Goal: Information Seeking & Learning: Learn about a topic

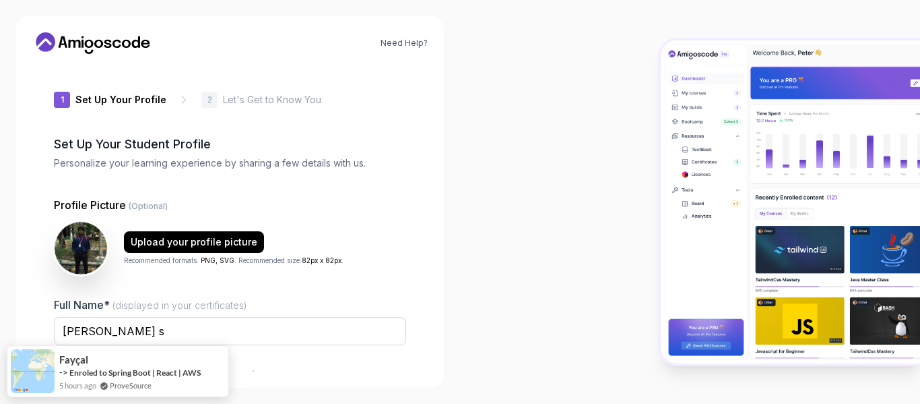
type input "silenttigerf47a3"
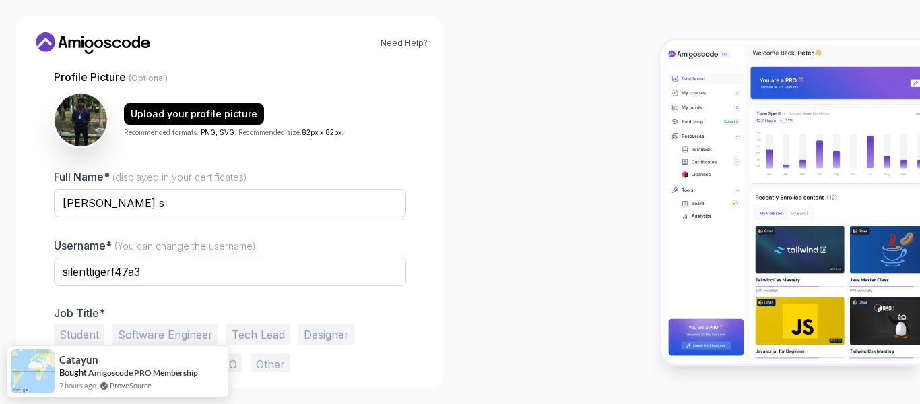
scroll to position [158, 0]
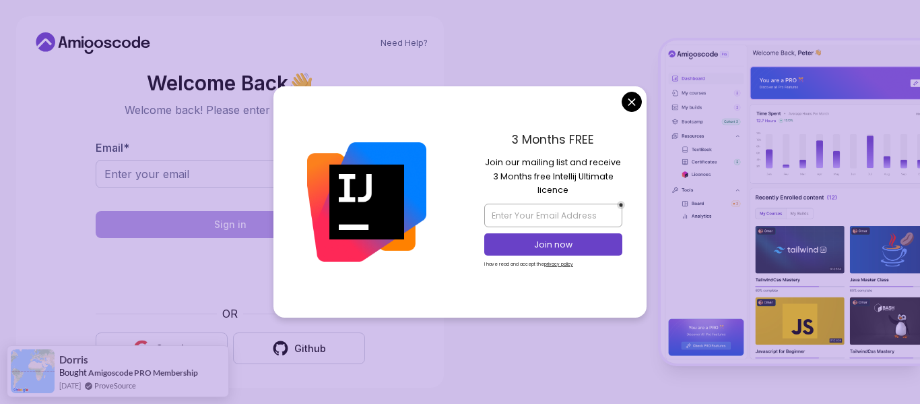
click at [626, 96] on body "Need Help? Welcome Back 👋 Welcome back! Please enter your details. Email * Sign…" at bounding box center [460, 202] width 920 height 404
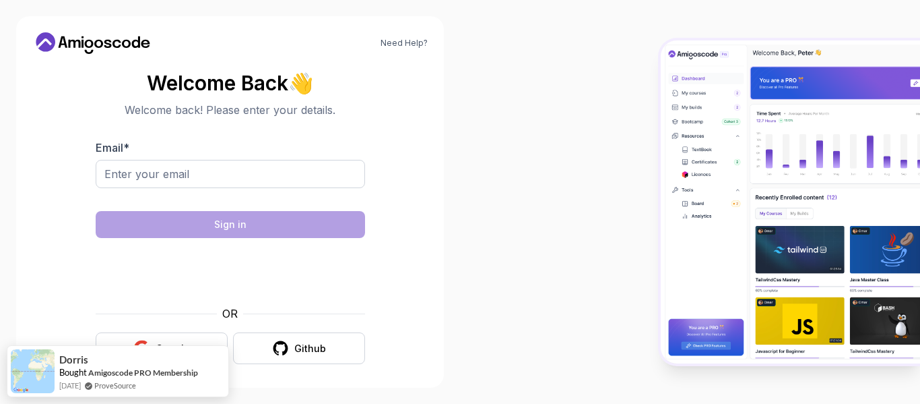
drag, startPoint x: 104, startPoint y: 395, endPoint x: 102, endPoint y: 414, distance: 19.0
click at [102, 403] on html "Need Help? Welcome Back 👋 Welcome back! Please enter your details. Email * Sign…" at bounding box center [460, 202] width 920 height 404
click at [170, 334] on button "Google" at bounding box center [162, 348] width 132 height 32
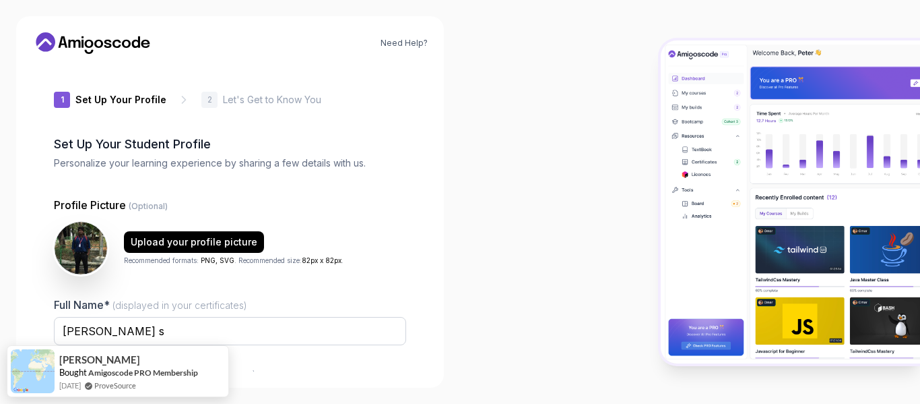
type input "boldeagleb2fe2"
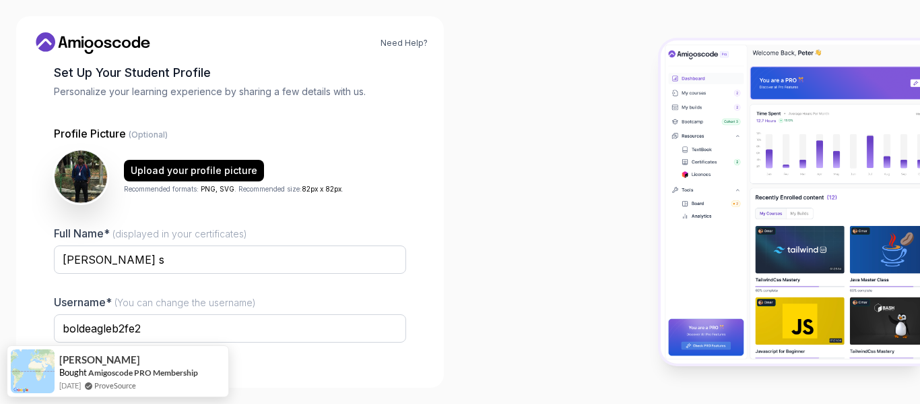
scroll to position [158, 0]
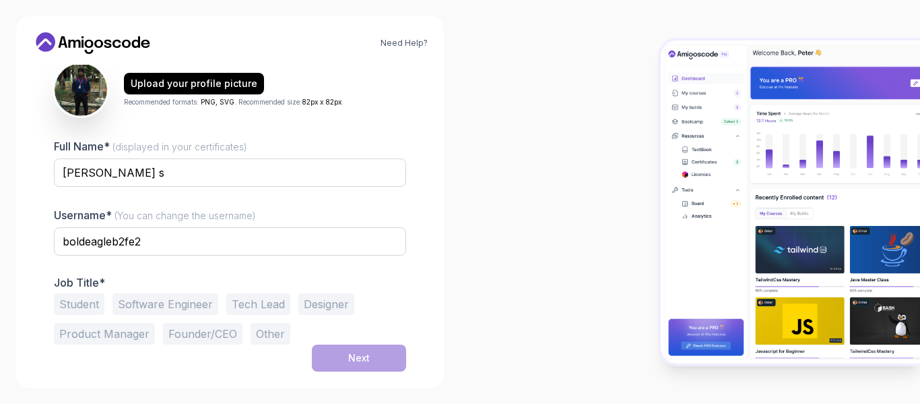
click at [86, 304] on button "Student" at bounding box center [79, 304] width 51 height 22
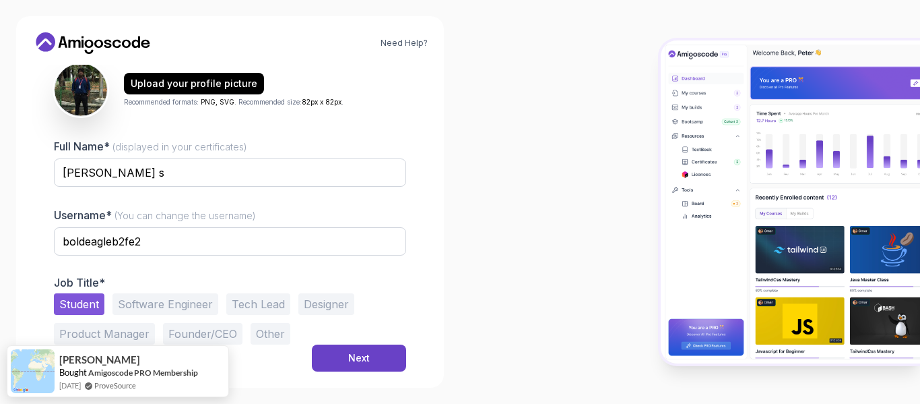
click at [151, 312] on button "Software Engineer" at bounding box center [165, 304] width 106 height 22
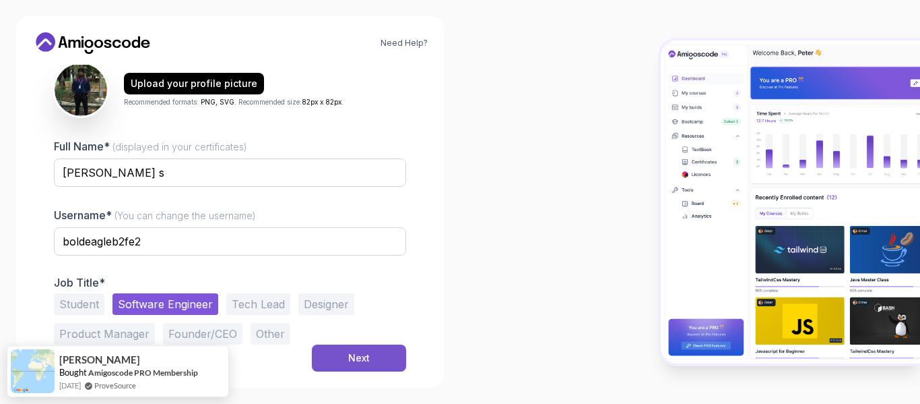
click at [360, 348] on button "Next" at bounding box center [359, 357] width 94 height 27
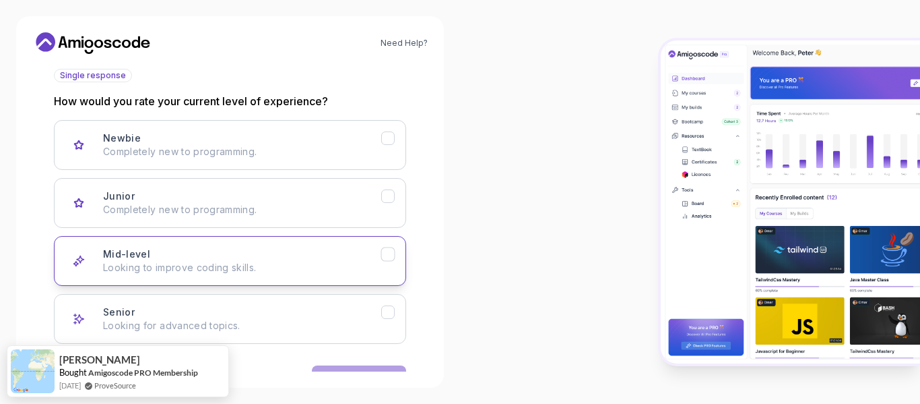
click at [273, 278] on button "Mid-level Looking to improve coding skills." at bounding box center [230, 261] width 352 height 50
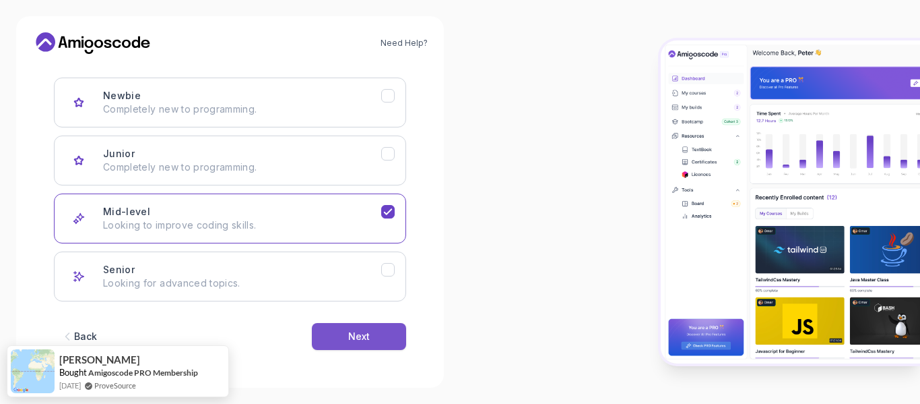
click at [364, 333] on div "Next" at bounding box center [359, 335] width 22 height 13
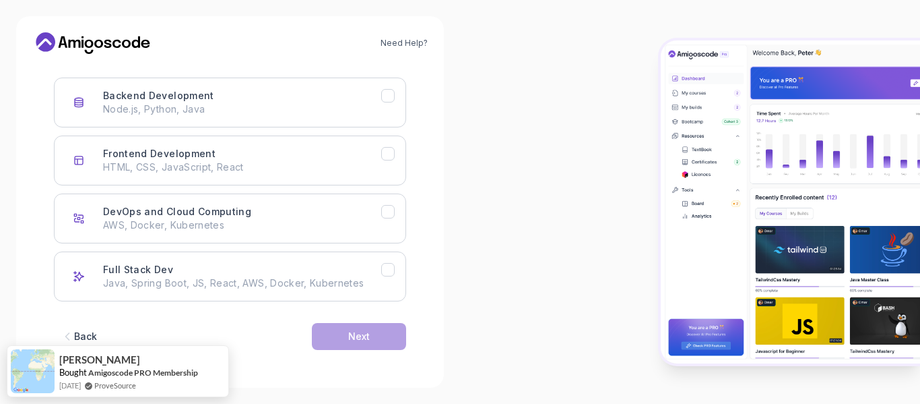
scroll to position [201, 0]
click at [261, 278] on p "Java, Spring Boot, JS, React, AWS, Docker, Kubernetes" at bounding box center [242, 282] width 278 height 13
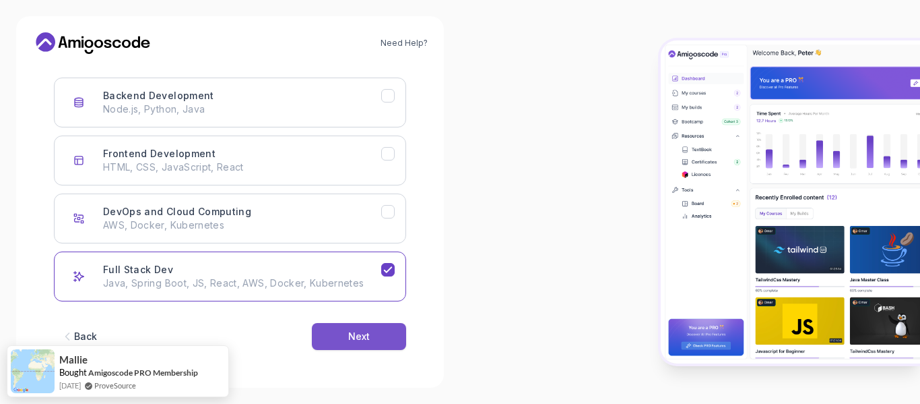
click at [356, 333] on div "Next" at bounding box center [359, 335] width 22 height 13
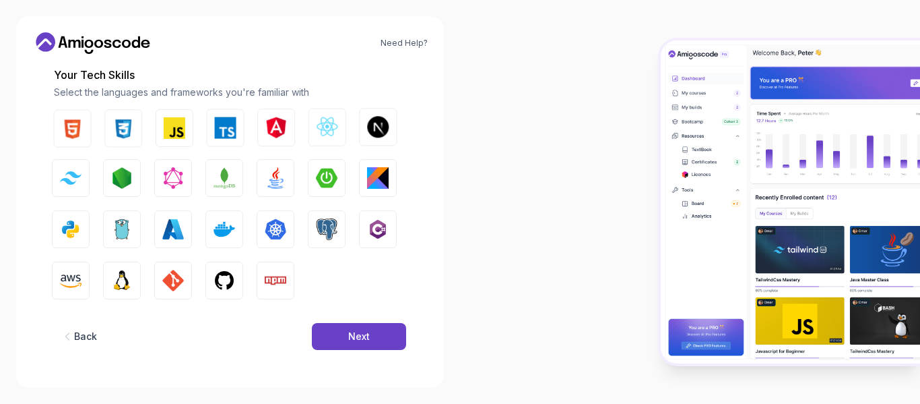
scroll to position [185, 0]
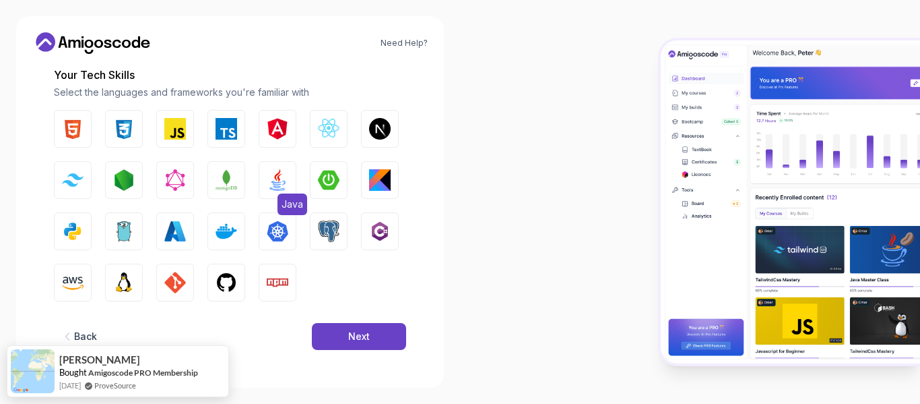
click at [286, 183] on img "button" at bounding box center [278, 180] width 22 height 22
click at [325, 181] on img "button" at bounding box center [329, 180] width 22 height 22
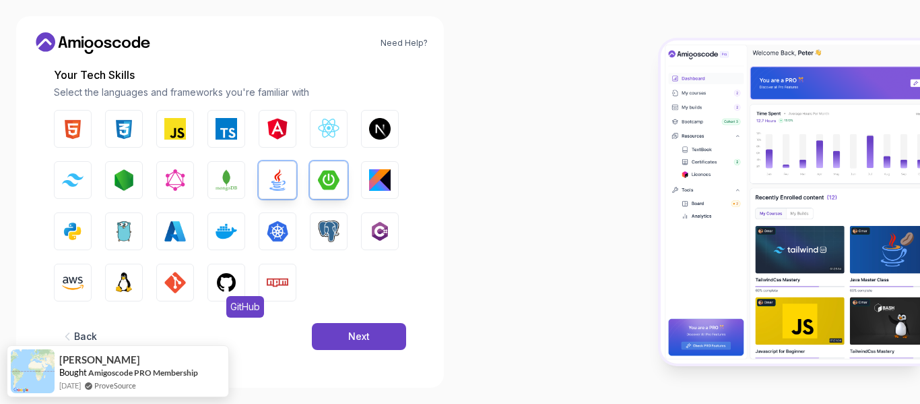
click at [228, 288] on img "button" at bounding box center [227, 282] width 22 height 22
click at [63, 287] on img "button" at bounding box center [73, 282] width 22 height 22
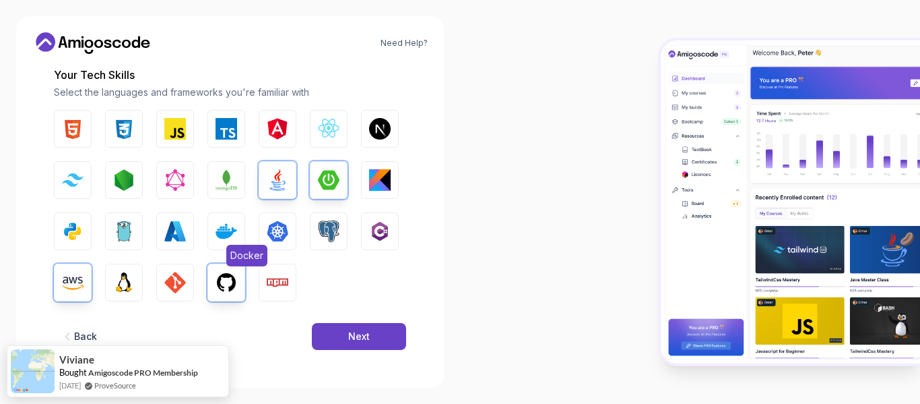
click at [235, 226] on img "button" at bounding box center [227, 231] width 22 height 22
click at [385, 328] on button "Next" at bounding box center [359, 336] width 94 height 27
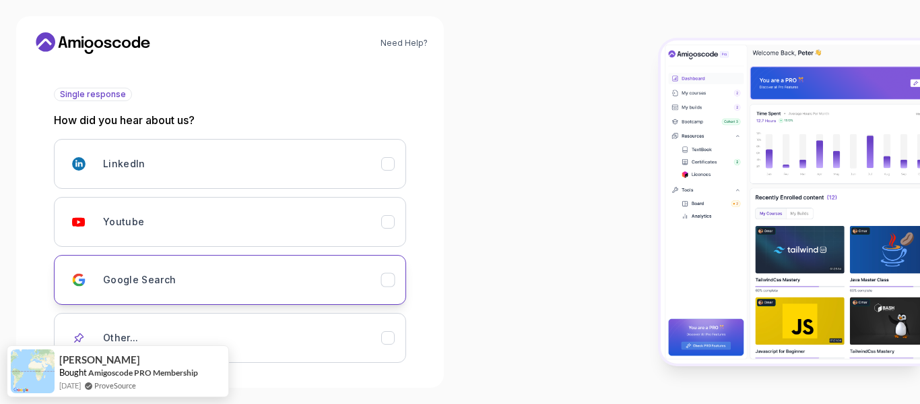
scroll to position [209, 0]
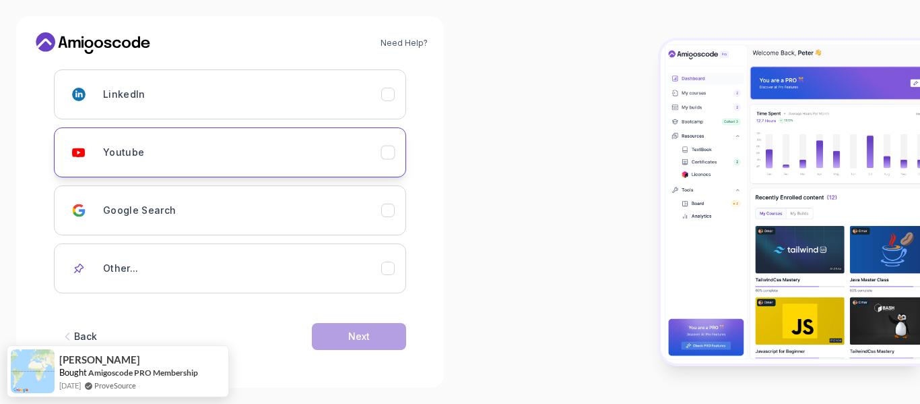
click at [273, 150] on div "Youtube" at bounding box center [242, 152] width 278 height 27
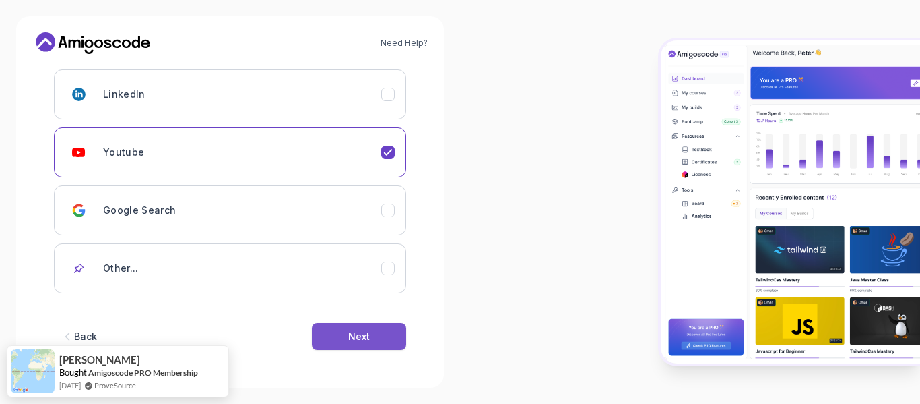
click at [365, 338] on div "Next" at bounding box center [359, 335] width 22 height 13
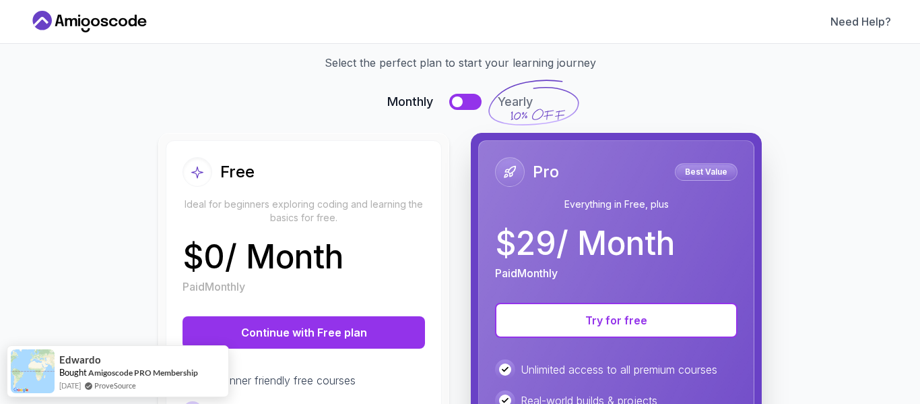
scroll to position [55, 0]
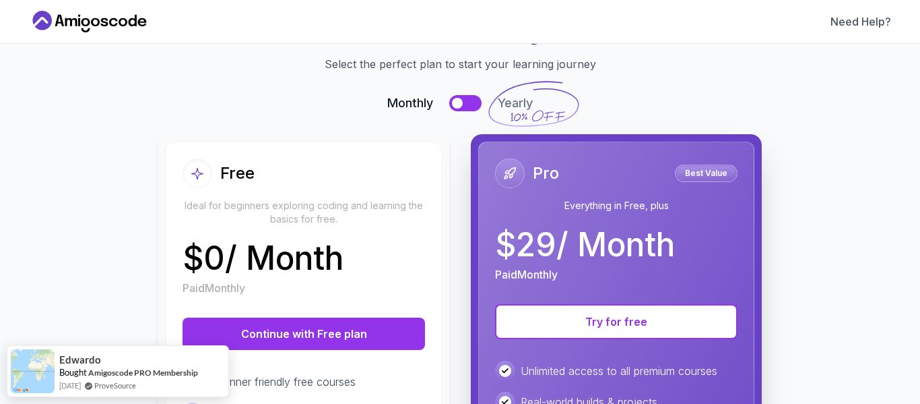
click at [236, 191] on div "Free Ideal for beginners exploring coding and learning the basics for free." at bounding box center [304, 191] width 243 height 67
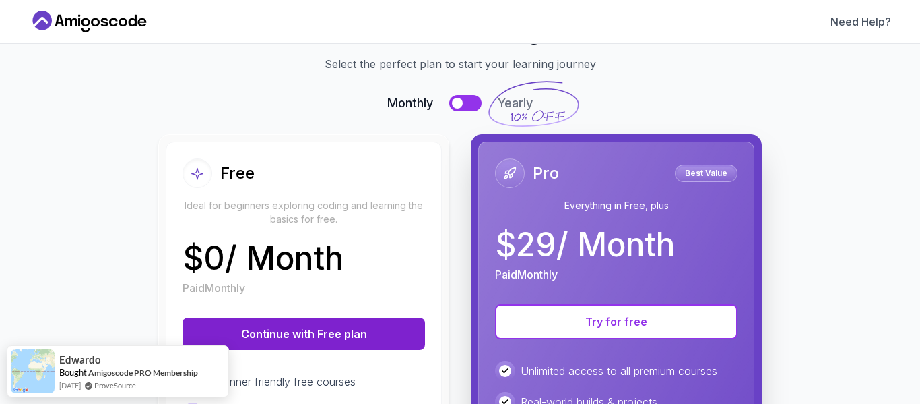
click at [257, 333] on button "Continue with Free plan" at bounding box center [304, 333] width 243 height 32
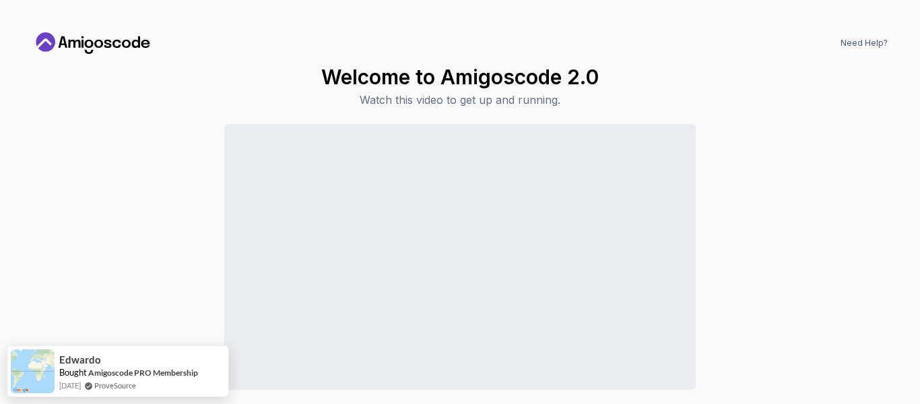
click at [447, 79] on h1 "Welcome to Amigoscode 2.0" at bounding box center [460, 77] width 278 height 24
click at [108, 37] on icon at bounding box center [92, 43] width 121 height 22
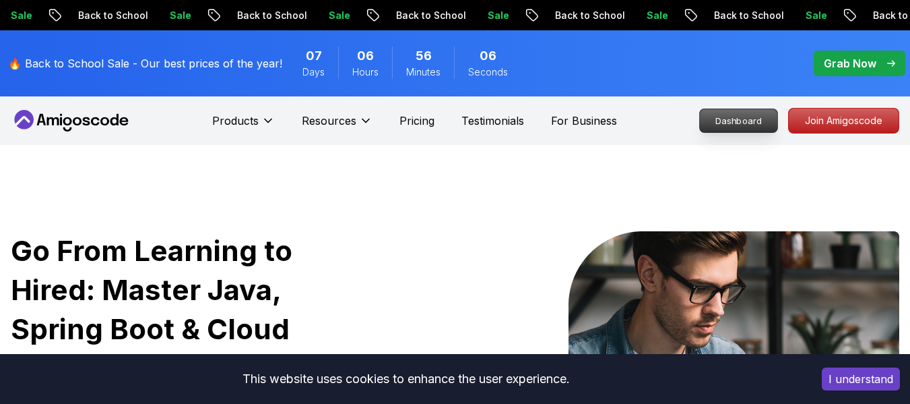
click at [700, 118] on link "Dashboard" at bounding box center [738, 120] width 79 height 24
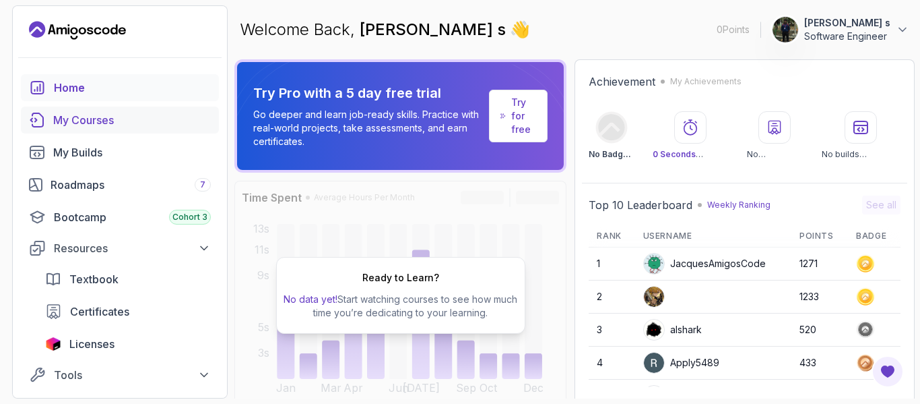
click at [63, 121] on div "My Courses" at bounding box center [132, 120] width 158 height 16
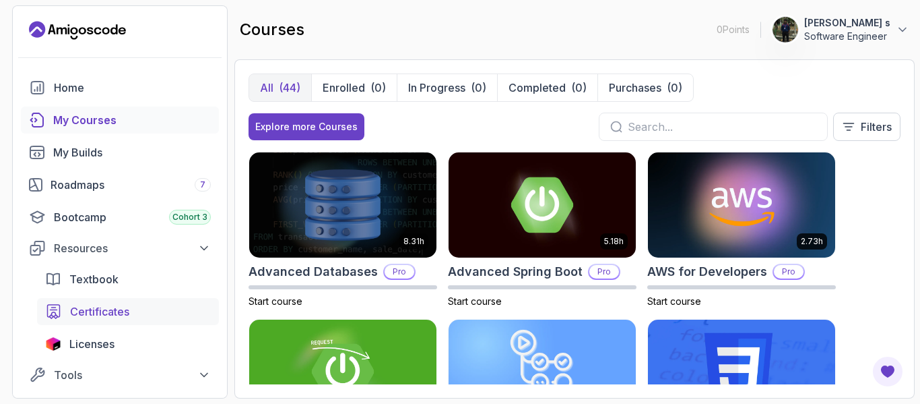
click at [102, 303] on span "Certificates" at bounding box center [99, 311] width 59 height 16
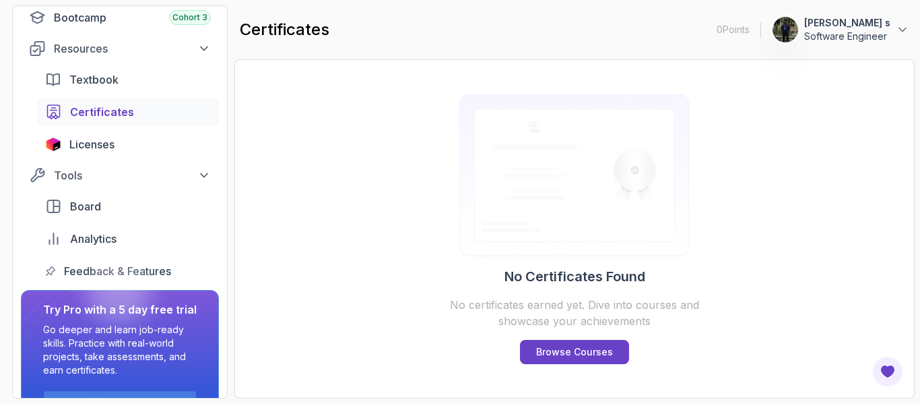
scroll to position [202, 0]
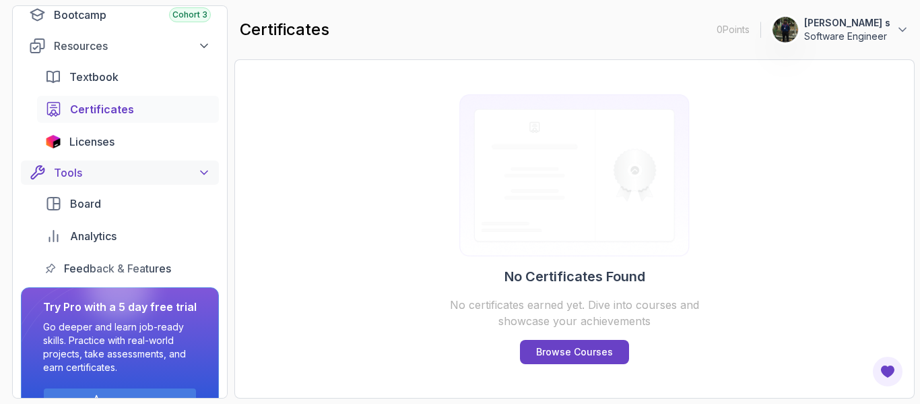
click at [142, 174] on div "Tools" at bounding box center [132, 172] width 157 height 16
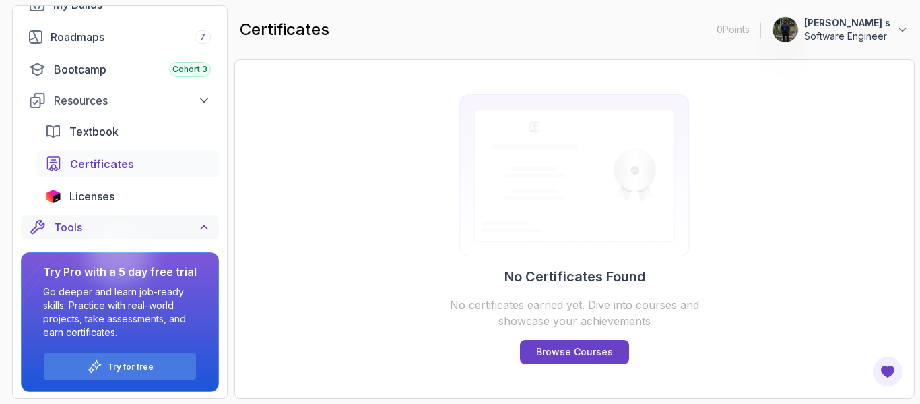
scroll to position [142, 0]
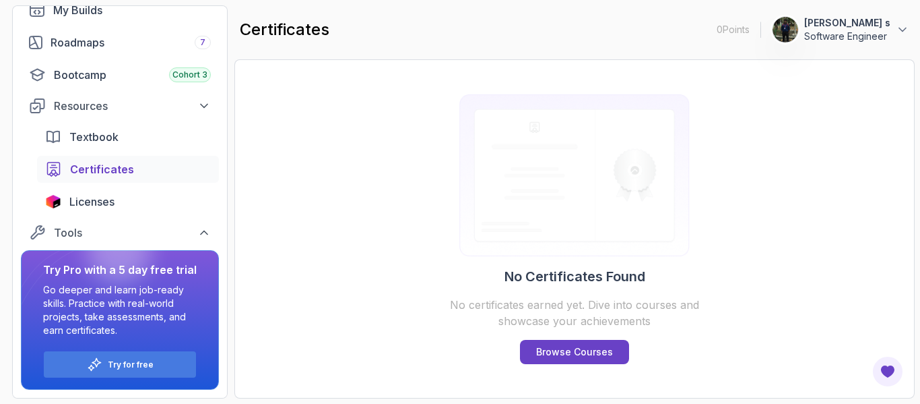
click at [123, 235] on div at bounding box center [119, 250] width 65 height 65
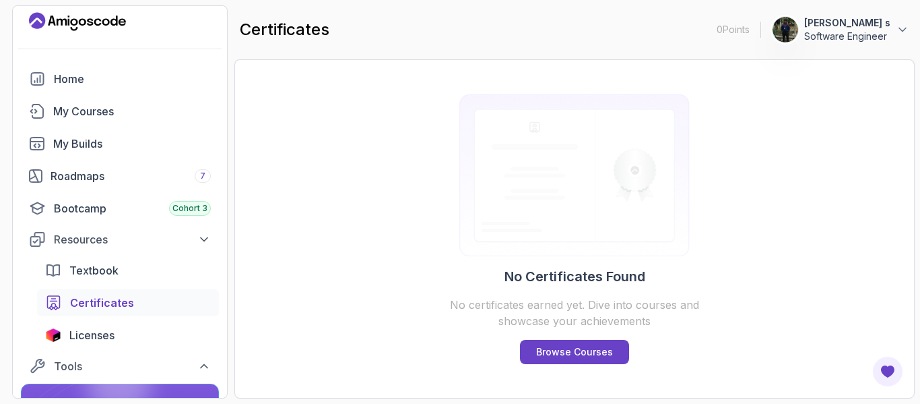
scroll to position [7, 0]
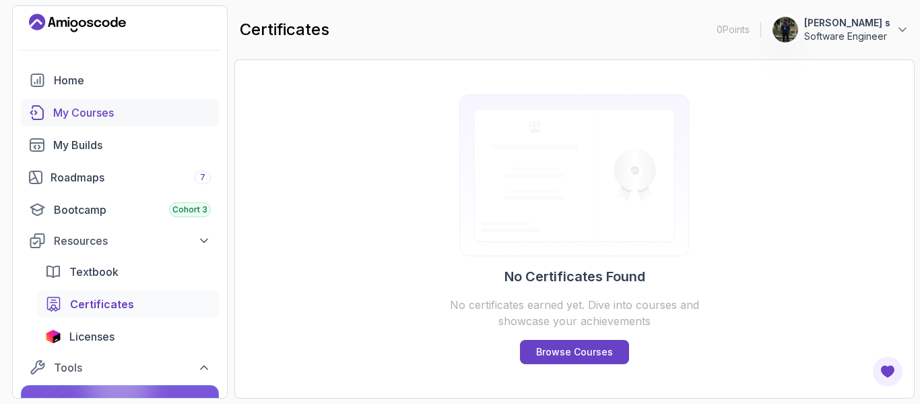
click at [99, 119] on div "My Courses" at bounding box center [132, 112] width 158 height 16
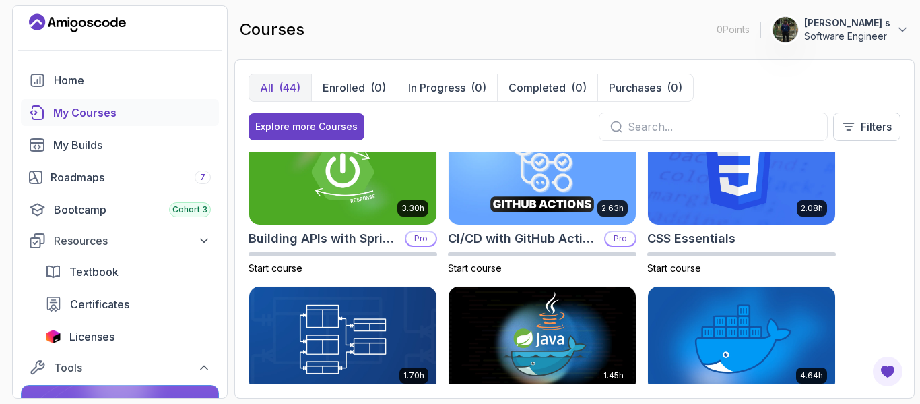
scroll to position [135, 0]
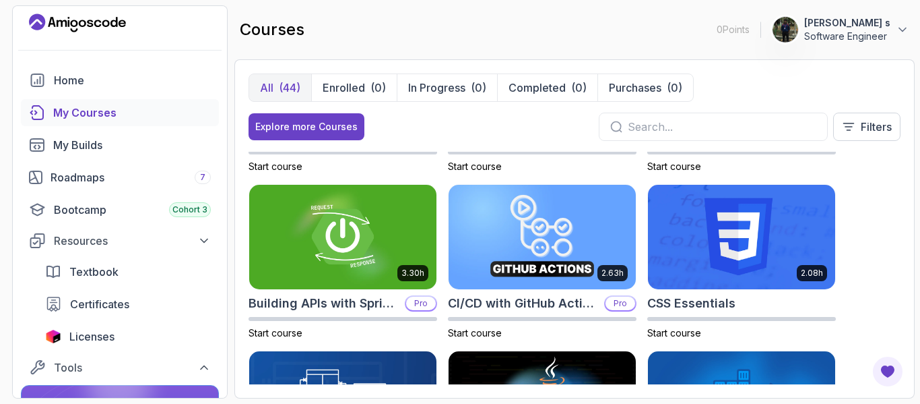
click at [676, 131] on input "text" at bounding box center [722, 127] width 189 height 16
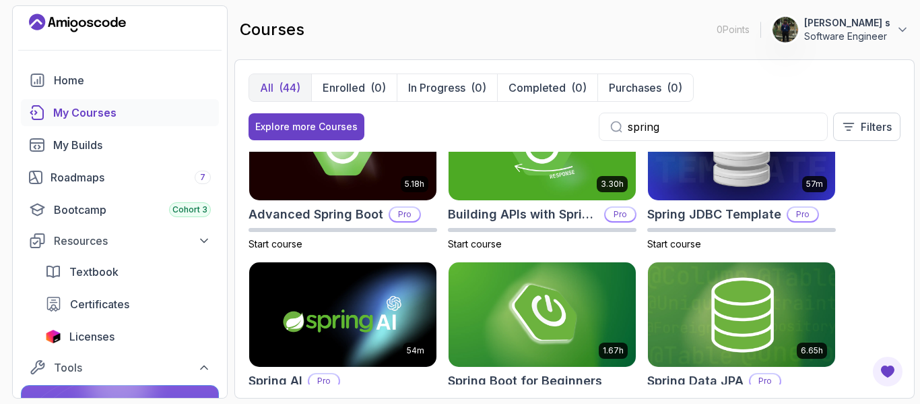
scroll to position [135, 0]
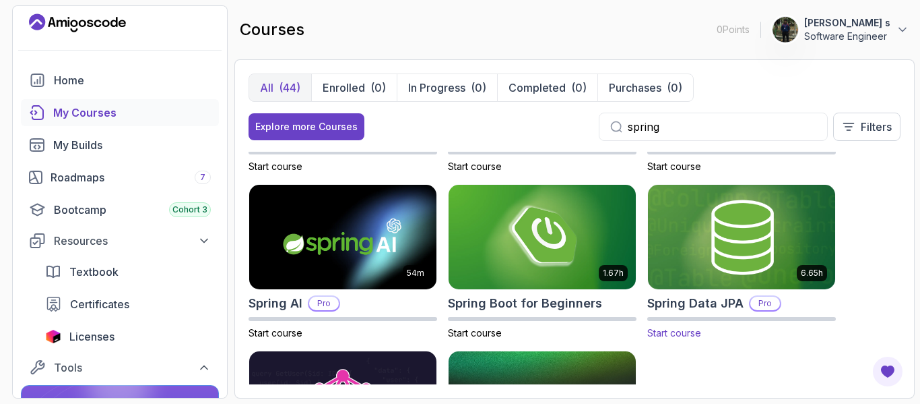
type input "spring"
click at [728, 294] on h2 "Spring Data JPA" at bounding box center [695, 303] width 96 height 19
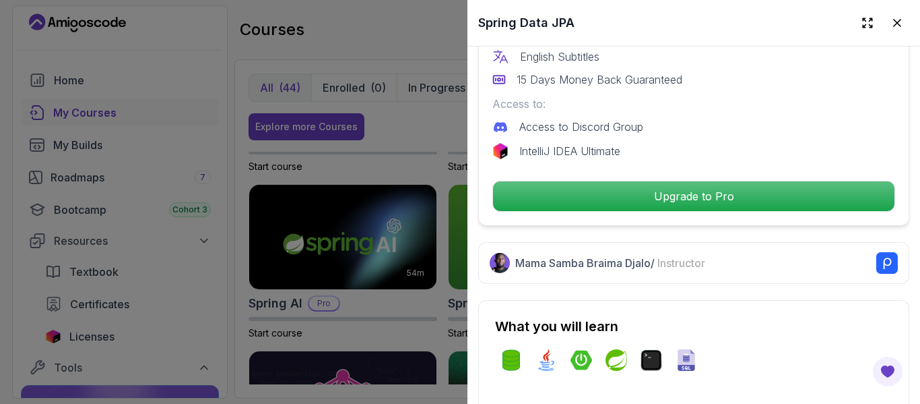
scroll to position [404, 0]
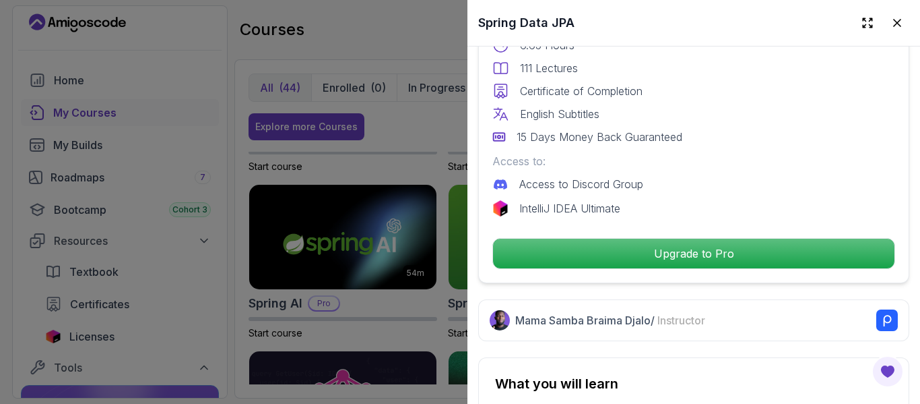
click at [204, 319] on div at bounding box center [460, 202] width 920 height 404
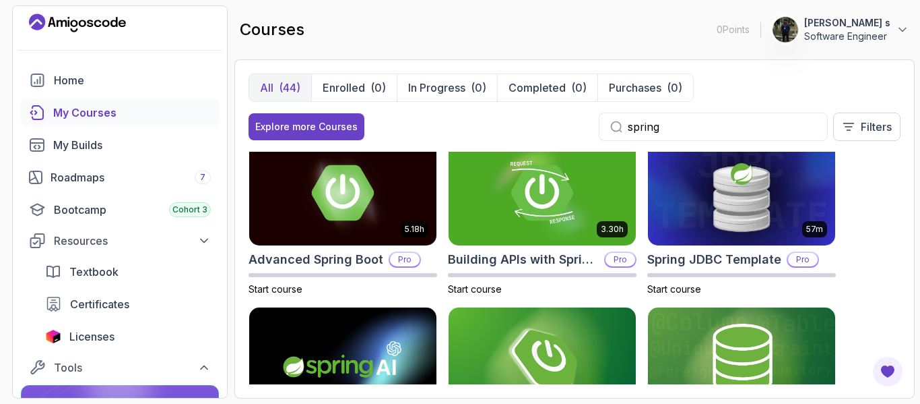
scroll to position [0, 0]
